Goal: Find specific page/section: Find specific page/section

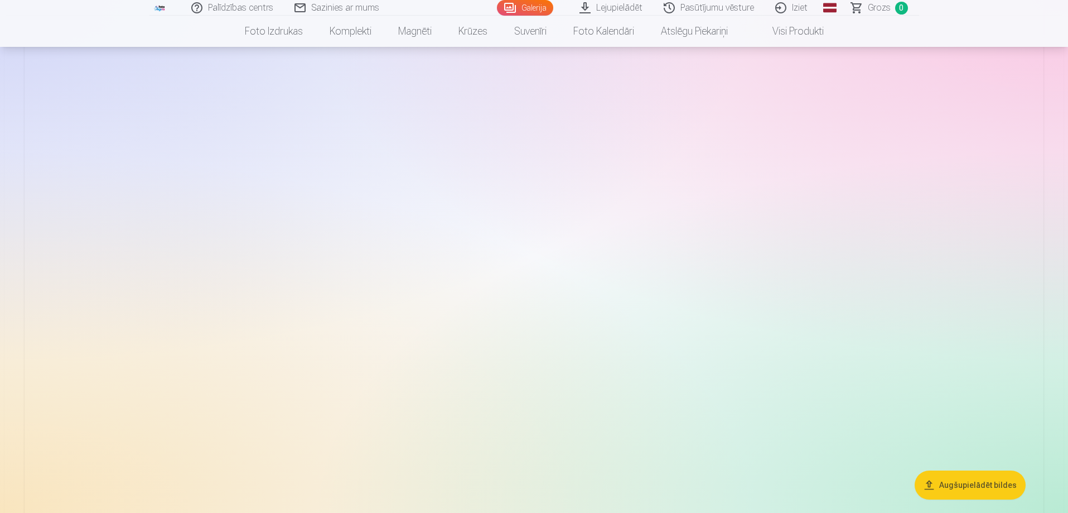
scroll to position [167, 0]
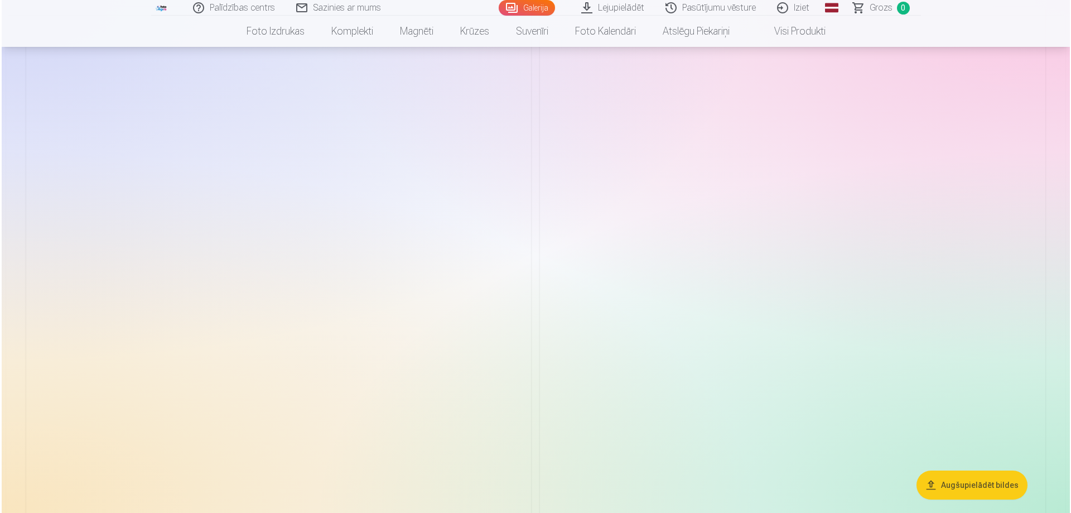
scroll to position [6359, 0]
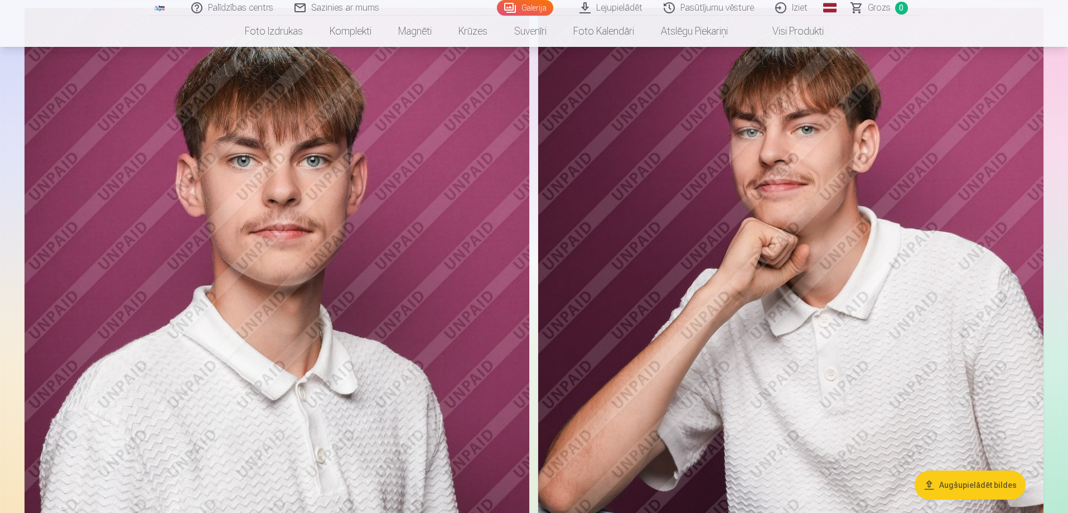
click at [277, 351] on img at bounding box center [277, 387] width 505 height 758
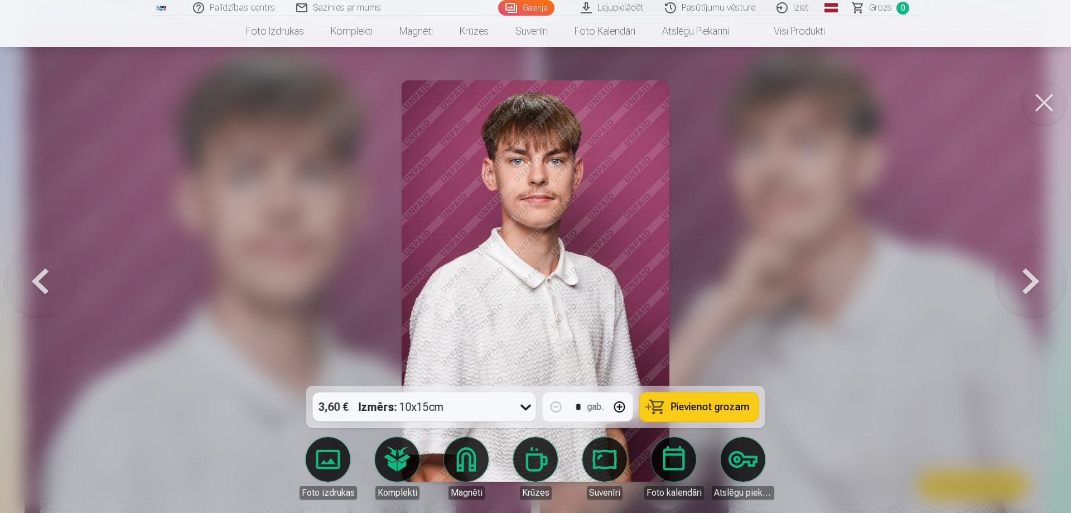
click at [564, 301] on img at bounding box center [535, 280] width 267 height 401
click at [605, 286] on img at bounding box center [535, 280] width 267 height 401
click at [1046, 109] on button at bounding box center [1044, 102] width 45 height 45
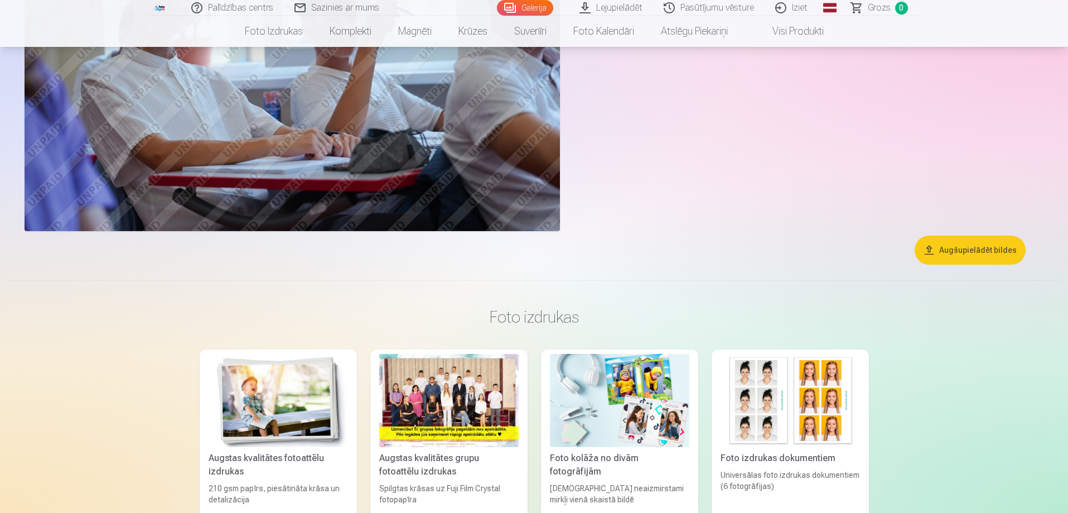
scroll to position [8200, 0]
